Goal: Transaction & Acquisition: Purchase product/service

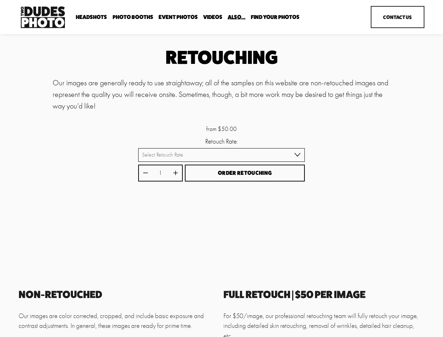
click at [221, 168] on button "Order Retouching" at bounding box center [245, 172] width 120 height 17
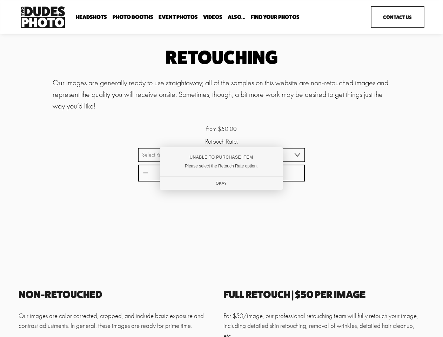
click at [221, 155] on div "Unable to Purchase Item" at bounding box center [221, 157] width 100 height 5
click at [145, 174] on div at bounding box center [221, 168] width 443 height 337
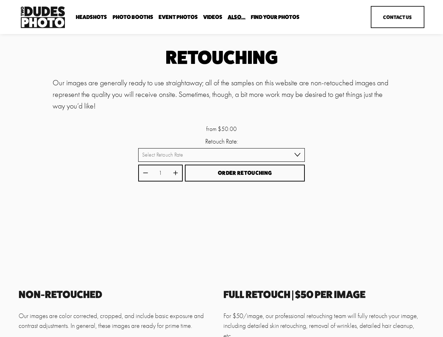
click at [175, 174] on div "Unable to Purchase Item Please select the Retouch Rate option. Okay" at bounding box center [221, 168] width 118 height 41
click at [245, 174] on span "Order Retouching" at bounding box center [245, 172] width 54 height 7
